Goal: Find specific page/section: Find specific page/section

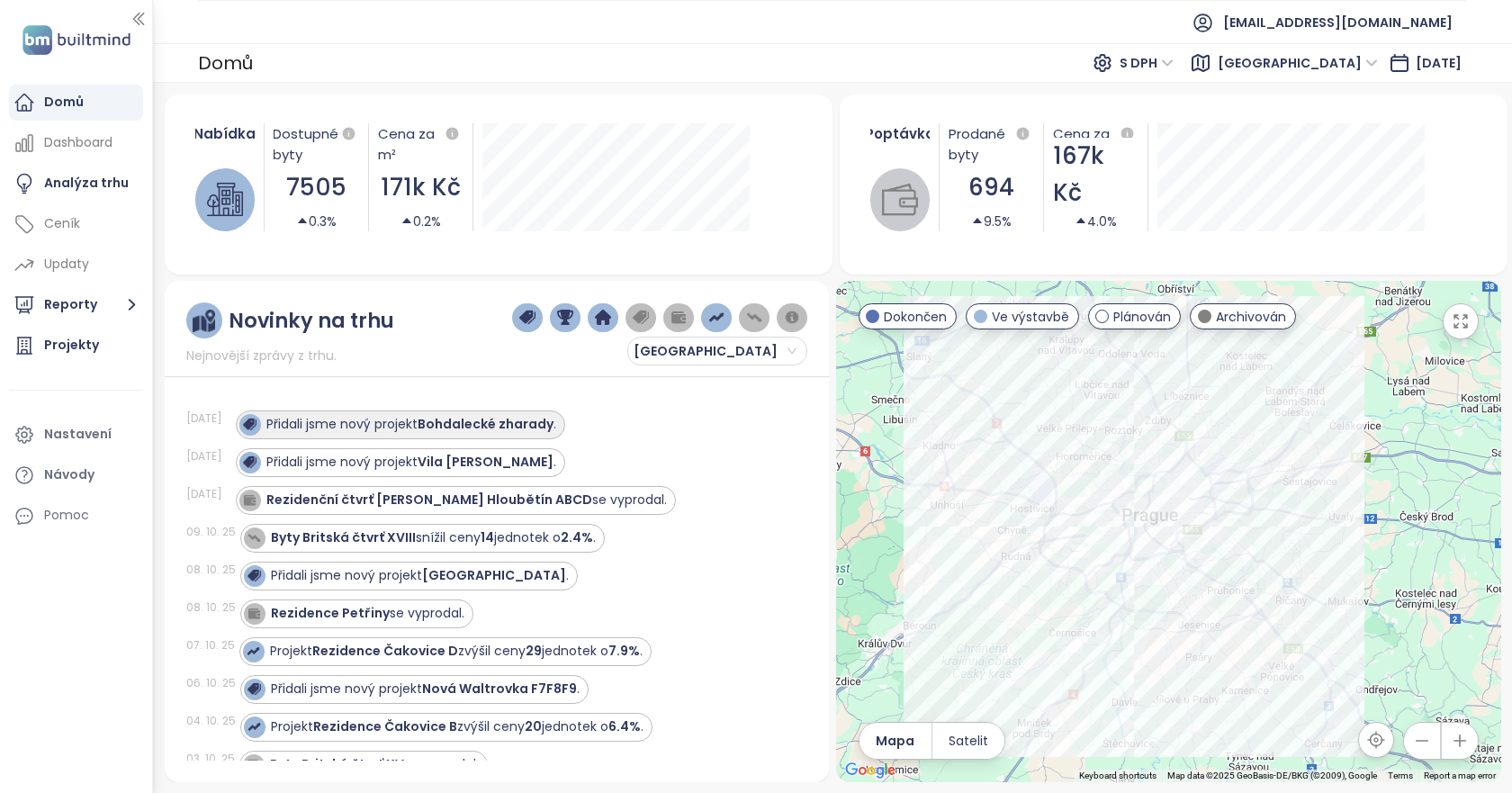
click at [358, 417] on div "Přidali jsme nový projekt Bohdalecké zharady ." at bounding box center [411, 424] width 289 height 19
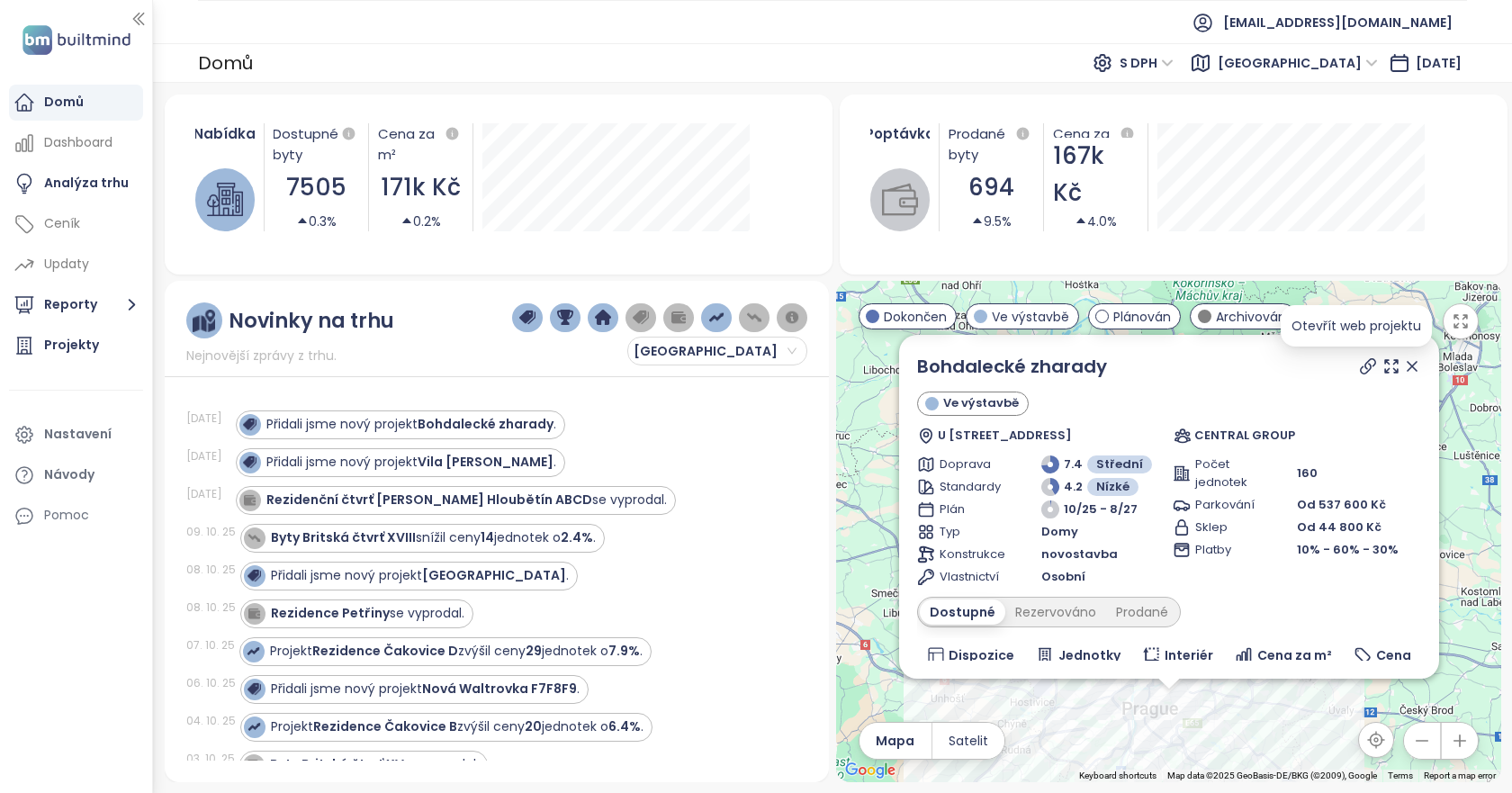
click at [1359, 372] on icon at bounding box center [1368, 367] width 18 height 18
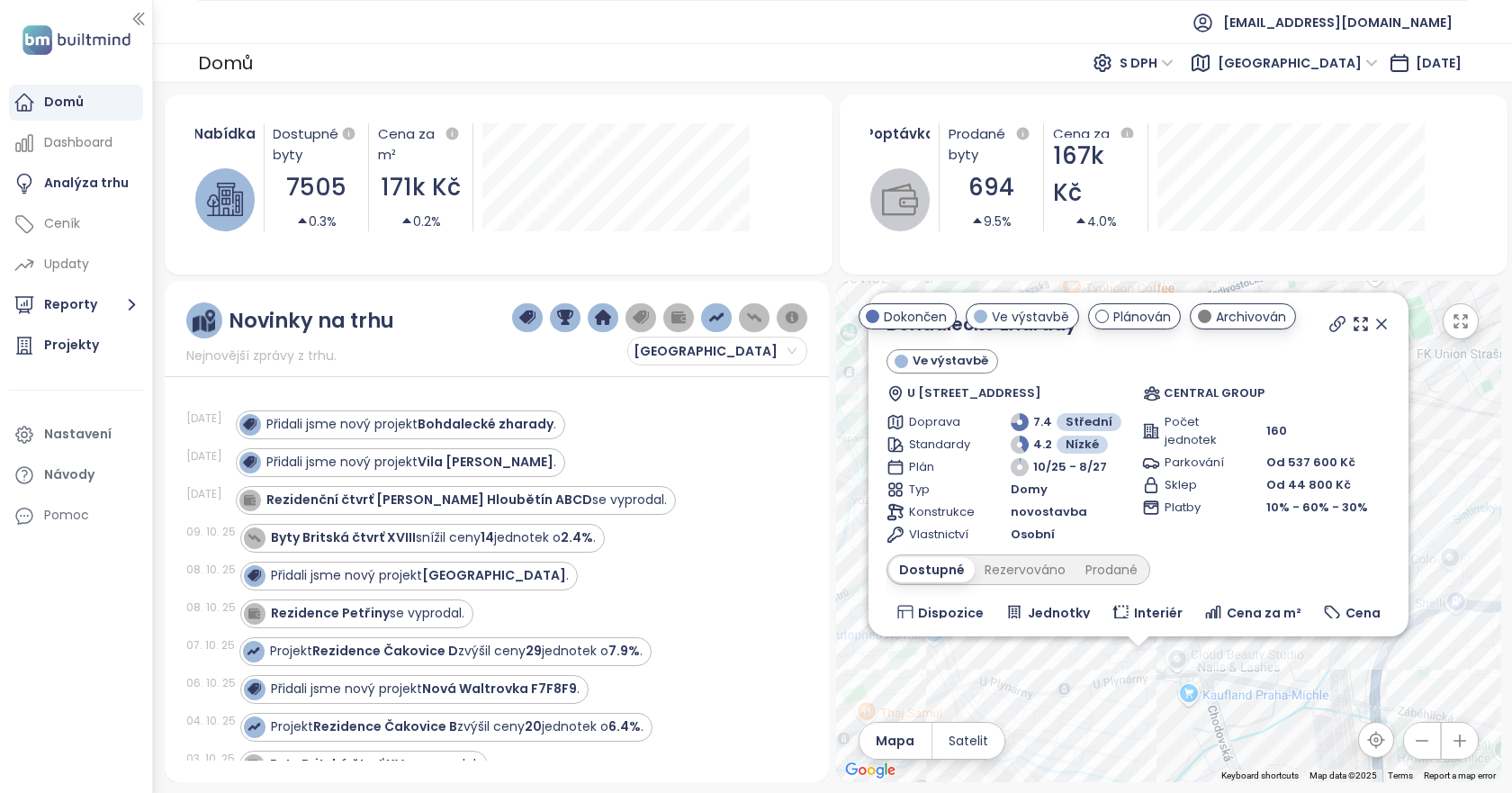
drag, startPoint x: 1278, startPoint y: 665, endPoint x: 1271, endPoint y: 717, distance: 52.5
click at [1271, 717] on div "Bohdalecké zharady Ve výstavbě U Plynárny 691/60, 140 00 [GEOGRAPHIC_DATA] 4-Mi…" at bounding box center [1168, 531] width 665 height 502
click at [1373, 325] on icon at bounding box center [1381, 324] width 18 height 18
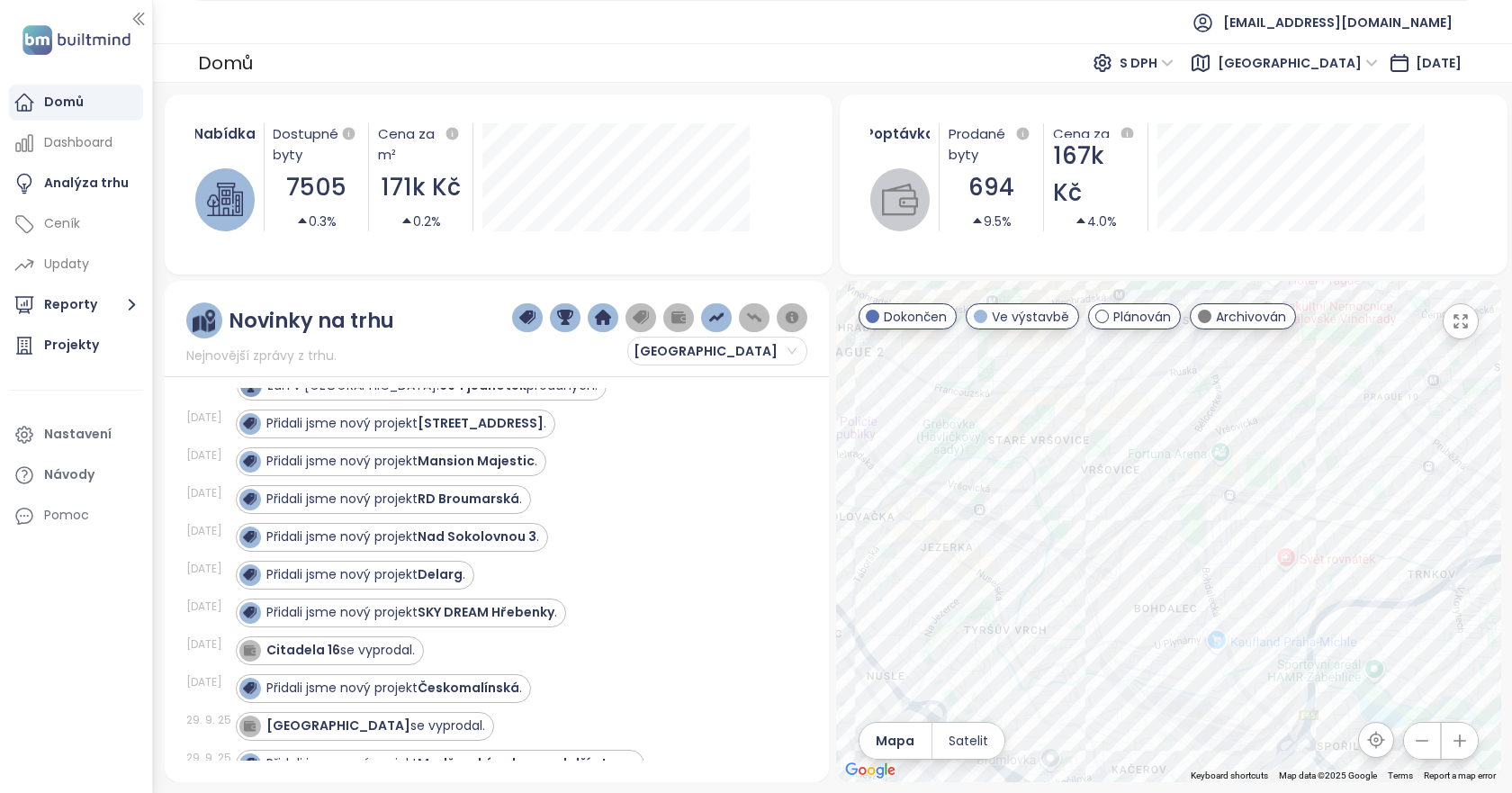
scroll to position [540, 0]
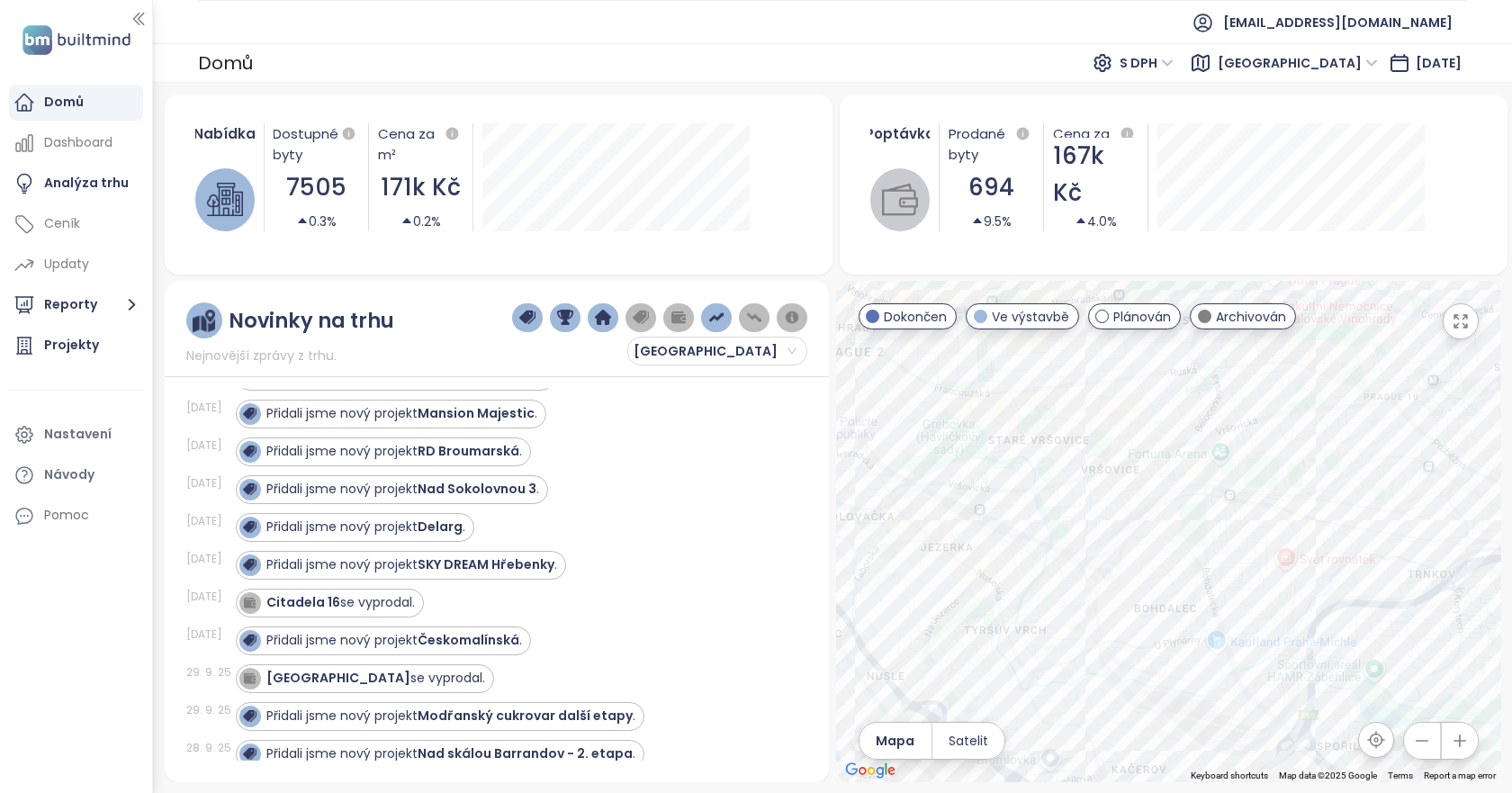
click at [1209, 62] on icon at bounding box center [1201, 62] width 16 height 16
click at [1309, 66] on span "[GEOGRAPHIC_DATA]" at bounding box center [1298, 62] width 161 height 27
click at [1322, 54] on span "[GEOGRAPHIC_DATA]" at bounding box center [1298, 62] width 161 height 27
click at [1173, 59] on span "S DPH" at bounding box center [1146, 62] width 54 height 27
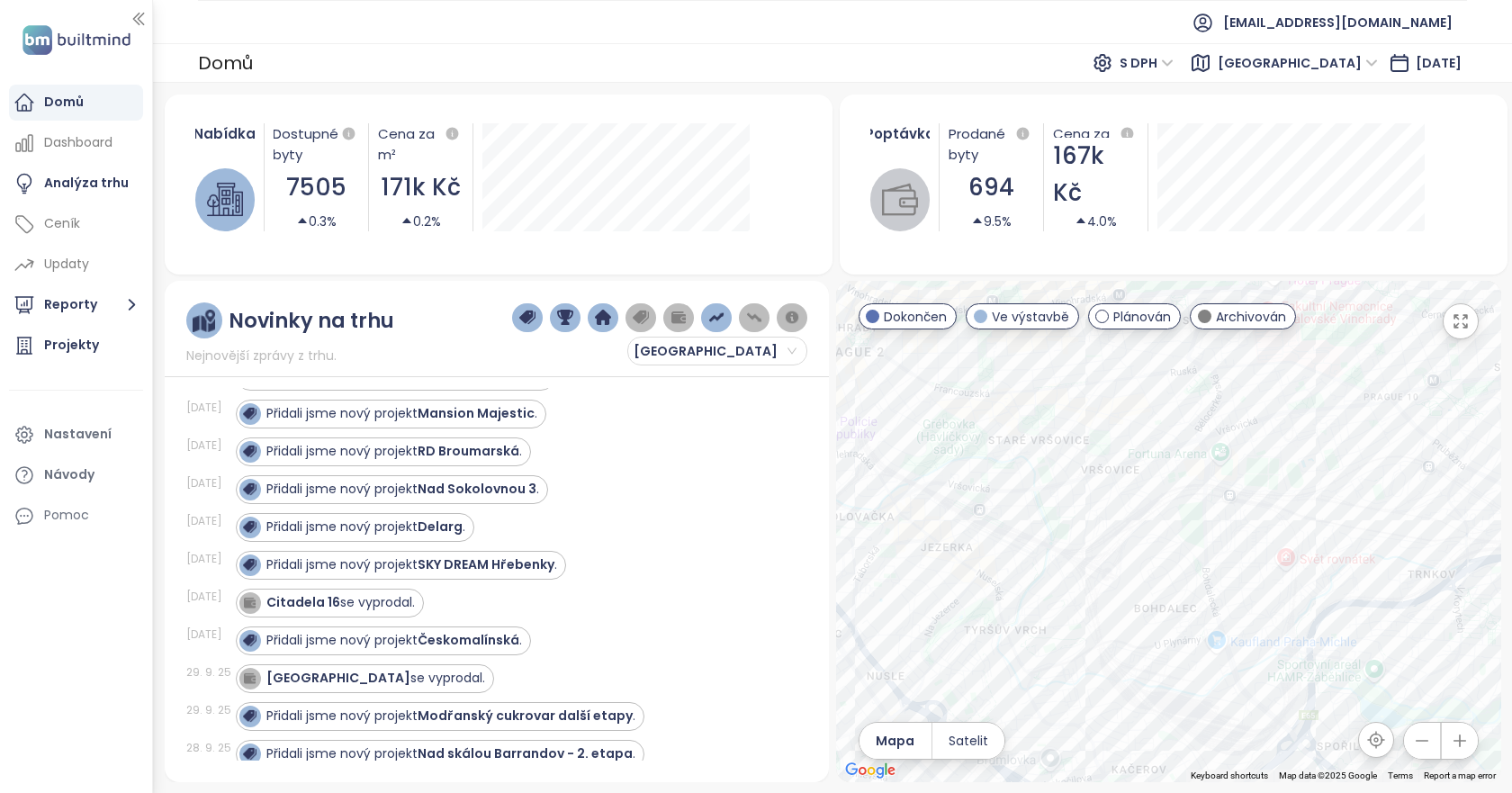
click at [50, 38] on img at bounding box center [76, 40] width 119 height 37
click at [89, 38] on img at bounding box center [76, 40] width 119 height 37
click at [133, 18] on icon "button" at bounding box center [139, 19] width 18 height 18
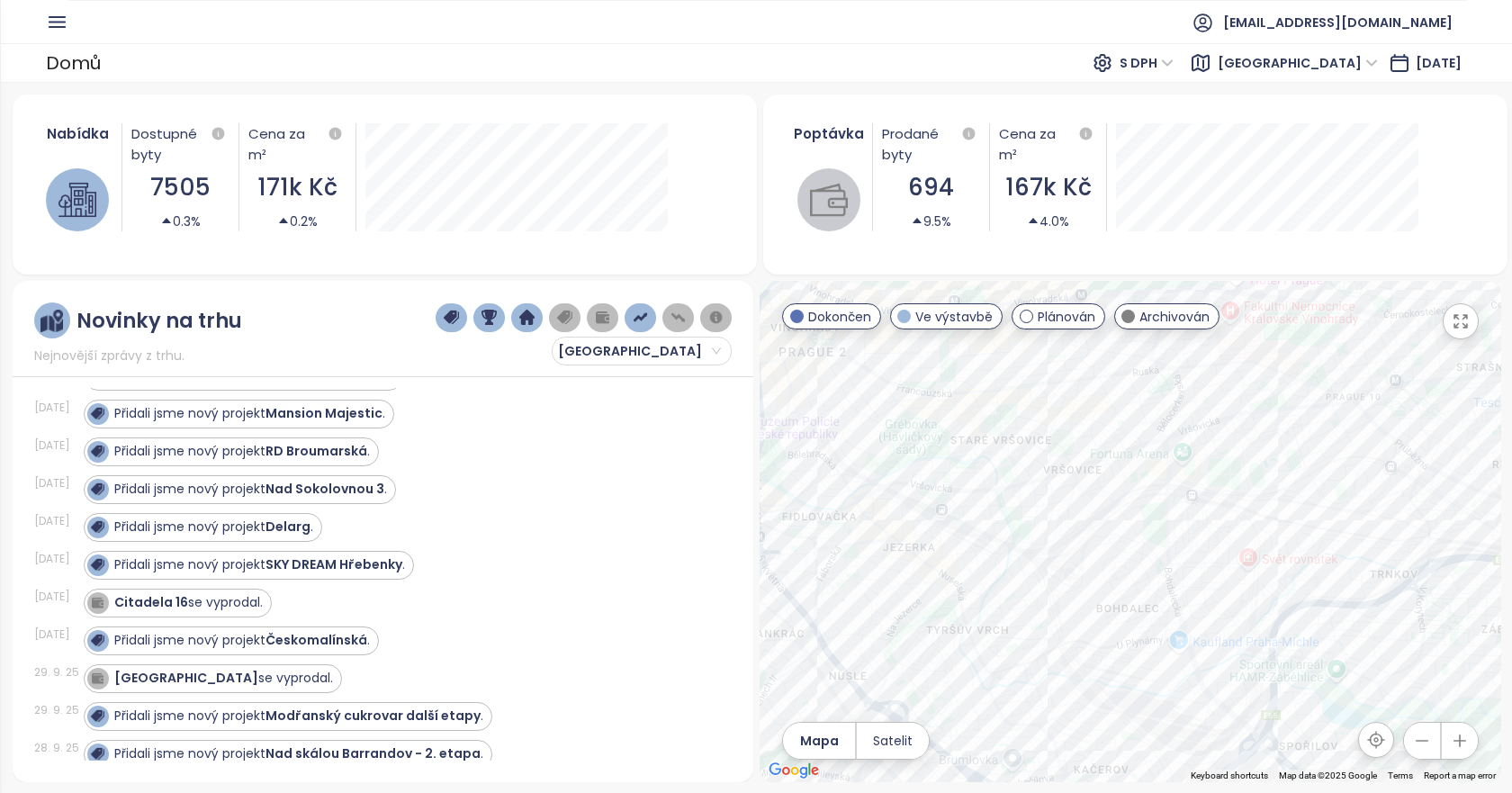
click at [58, 27] on icon "button" at bounding box center [56, 22] width 15 height 10
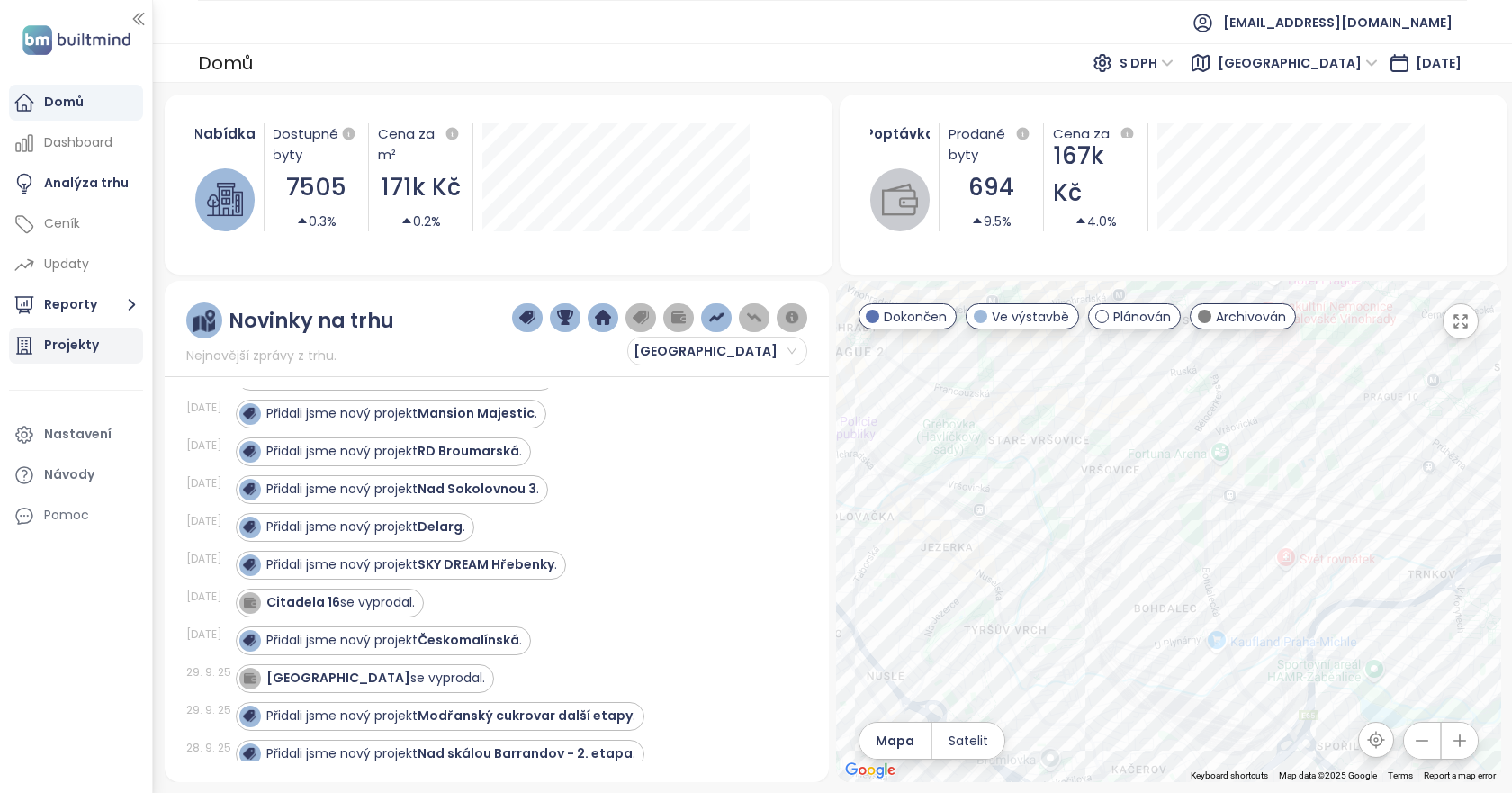
click at [92, 349] on div "Projekty" at bounding box center [71, 345] width 54 height 23
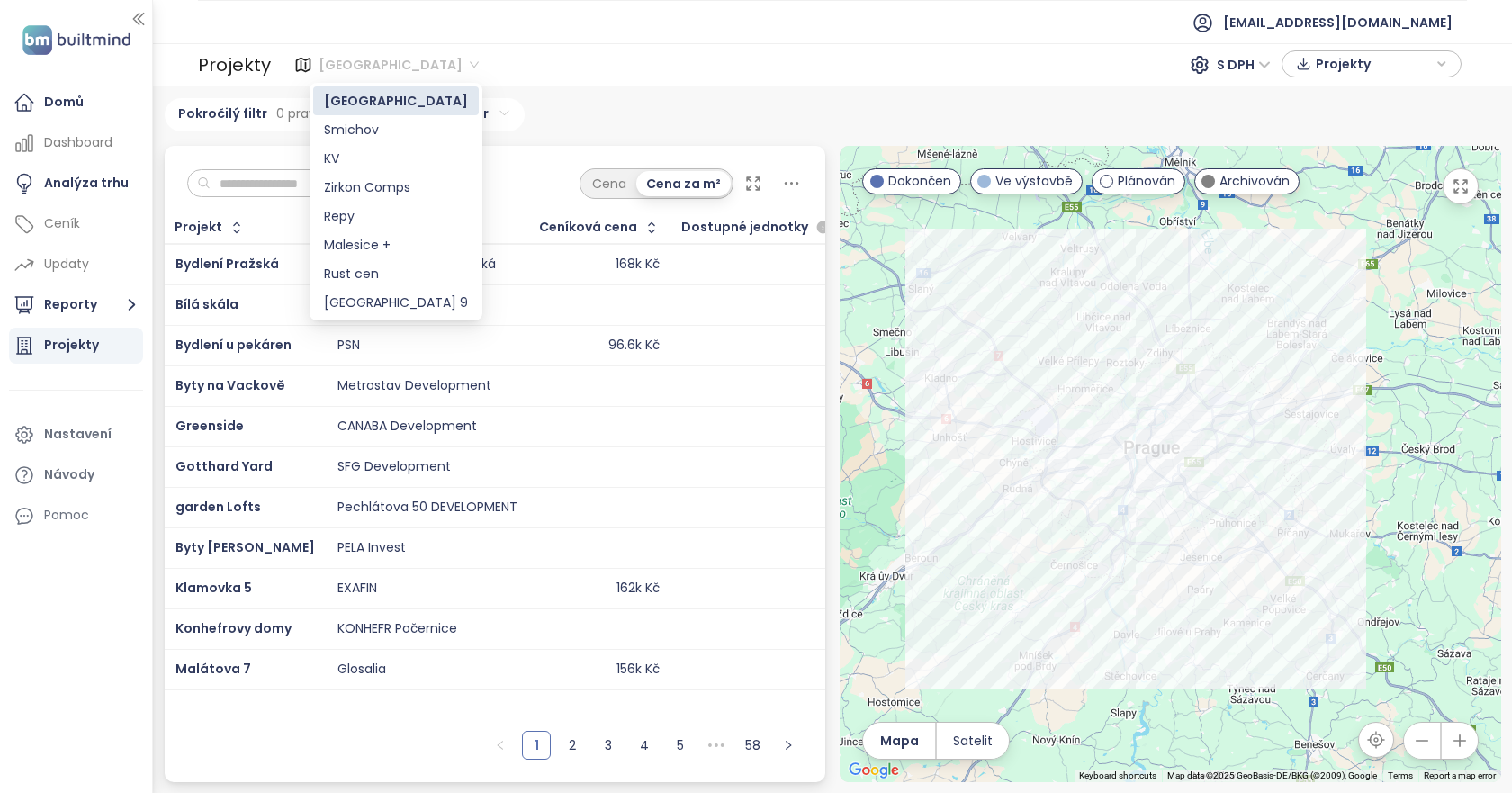
click at [358, 65] on span "[GEOGRAPHIC_DATA]" at bounding box center [399, 64] width 161 height 27
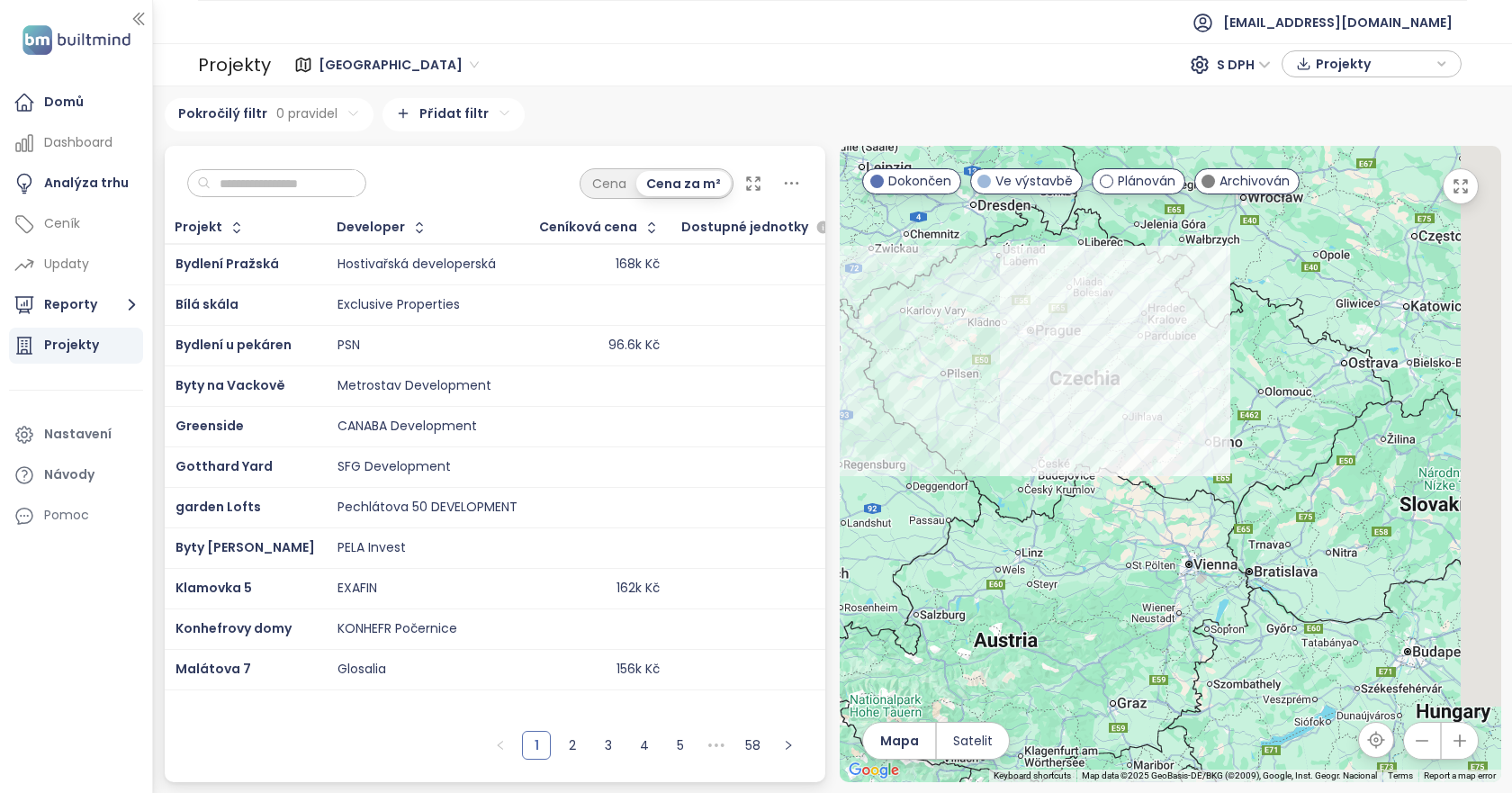
drag, startPoint x: 1303, startPoint y: 529, endPoint x: 1183, endPoint y: 442, distance: 148.2
click at [1183, 442] on div at bounding box center [1170, 464] width 662 height 636
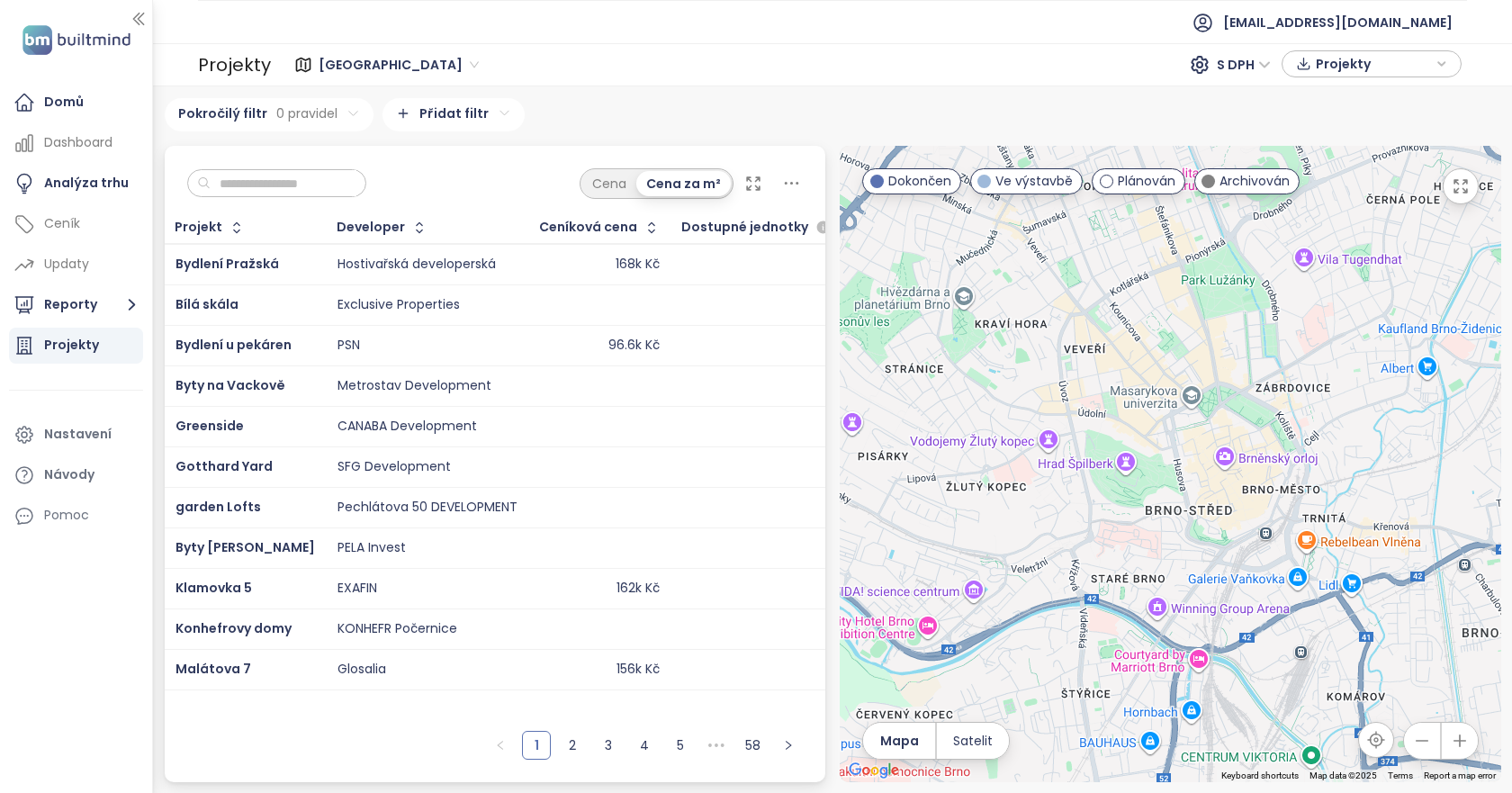
click at [1125, 458] on div at bounding box center [1170, 464] width 662 height 636
click at [1357, 54] on span "Projekty" at bounding box center [1373, 63] width 116 height 27
click at [1357, 54] on span "Projekty" at bounding box center [1373, 64] width 116 height 27
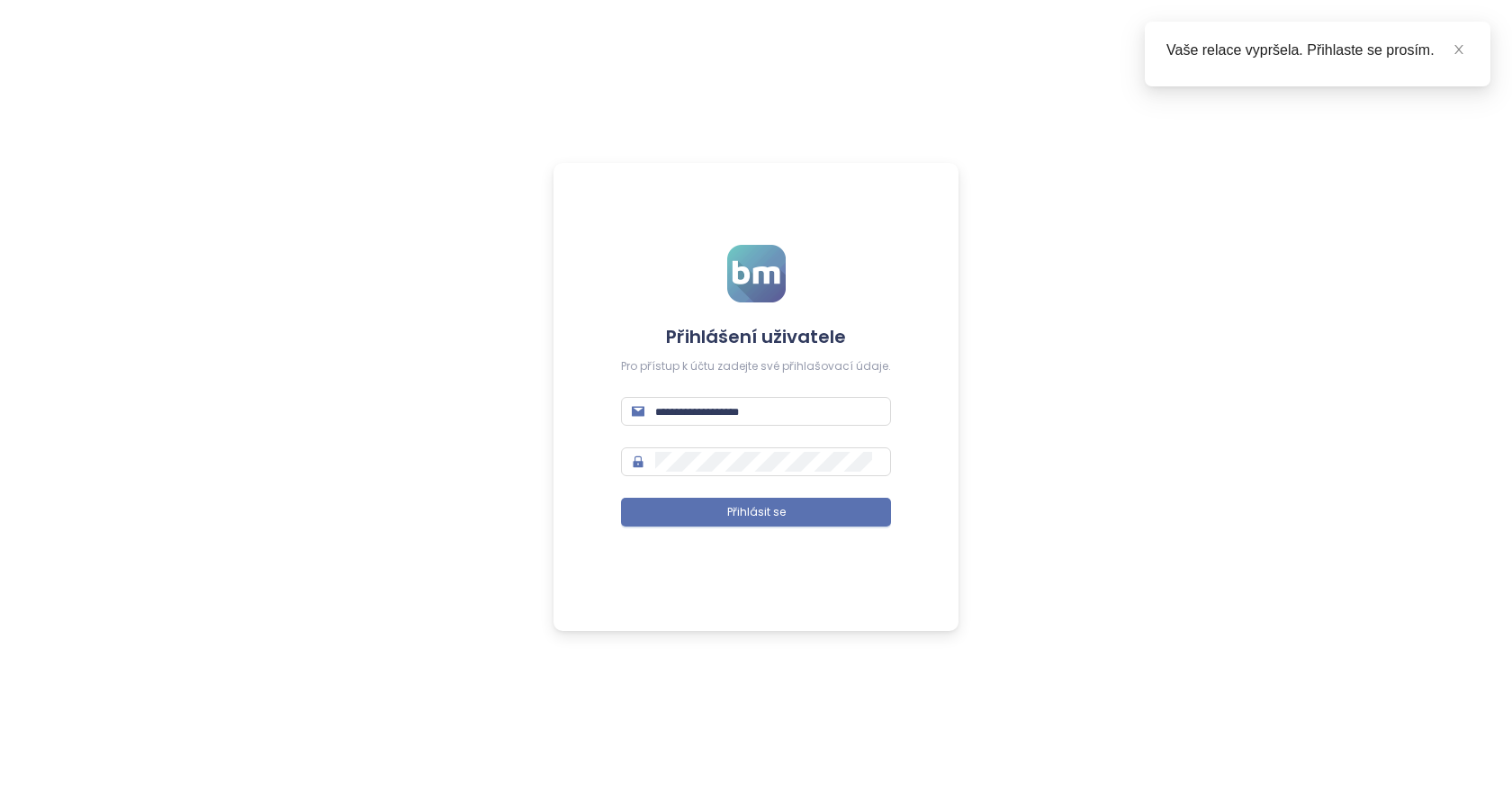
type input "**********"
click at [702, 532] on form "**********" at bounding box center [756, 396] width 270 height 303
click at [702, 519] on button "Přihlásit se" at bounding box center [756, 511] width 270 height 29
